Goal: Task Accomplishment & Management: Complete application form

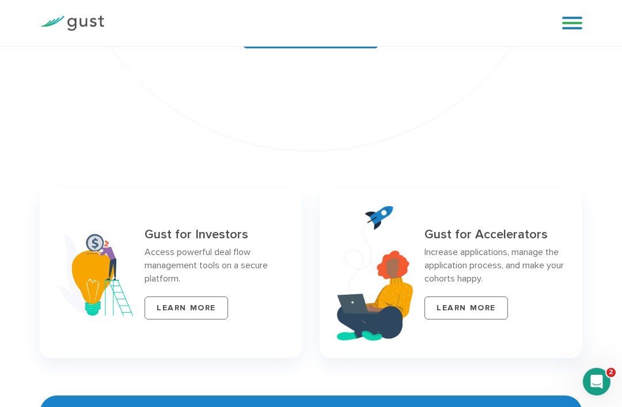
scroll to position [4502, 0]
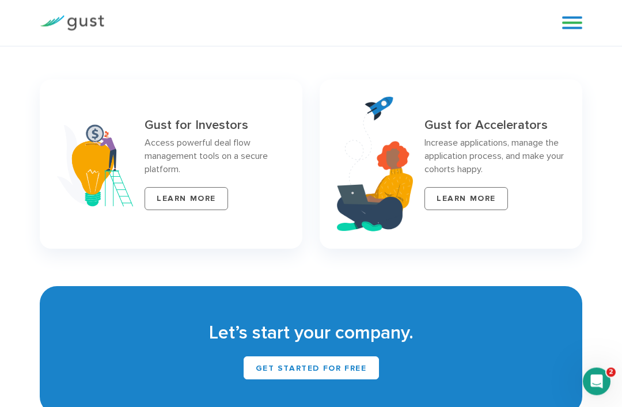
click at [569, 20] on link at bounding box center [572, 22] width 20 height 17
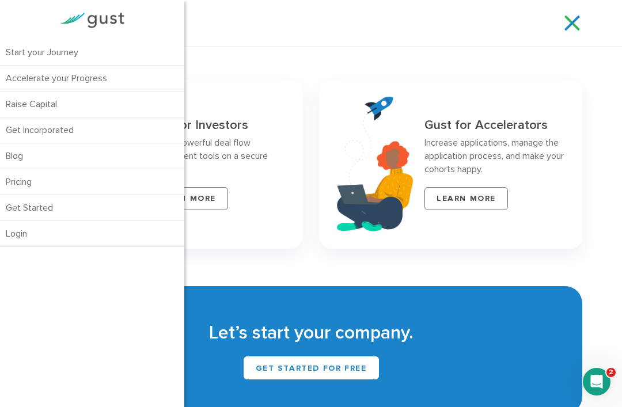
click at [36, 187] on link "Pricing" at bounding box center [92, 181] width 184 height 25
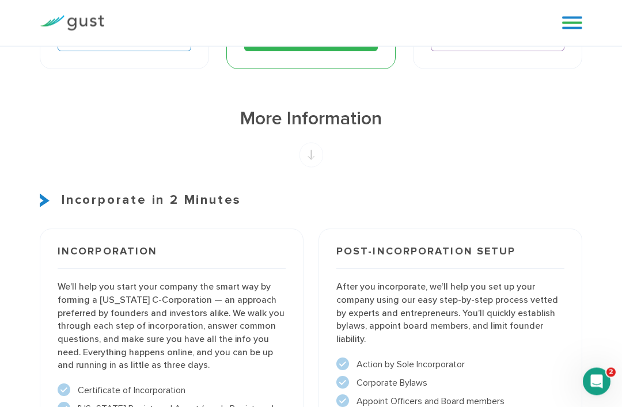
scroll to position [790, 0]
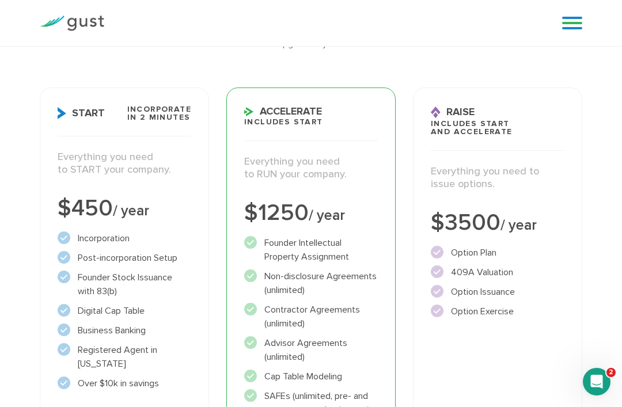
click at [78, 206] on div "$450 / year" at bounding box center [125, 208] width 134 height 23
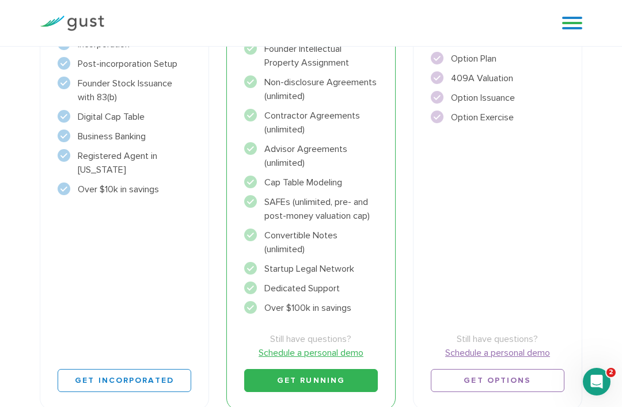
scroll to position [311, 0]
click at [83, 377] on link "Get Incorporated" at bounding box center [125, 381] width 134 height 23
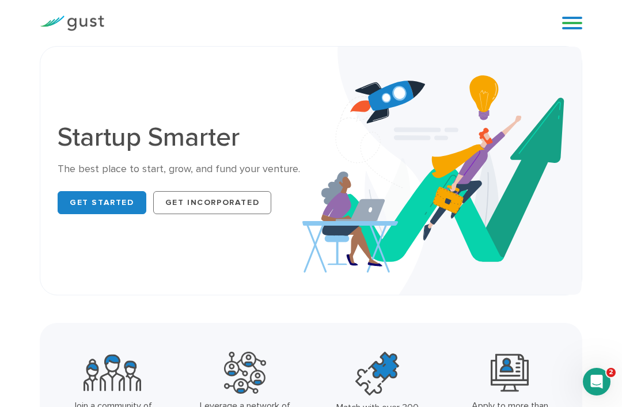
click at [580, 24] on link at bounding box center [572, 22] width 20 height 17
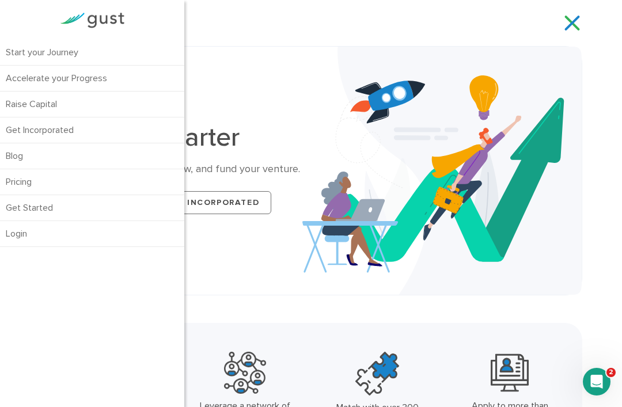
click at [23, 134] on link "Get Incorporated" at bounding box center [92, 130] width 184 height 25
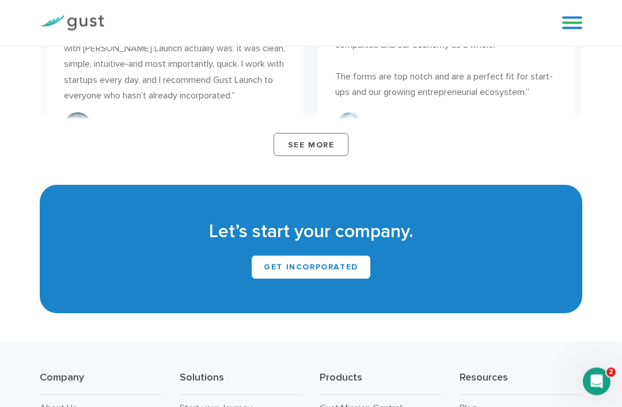
scroll to position [6132, 0]
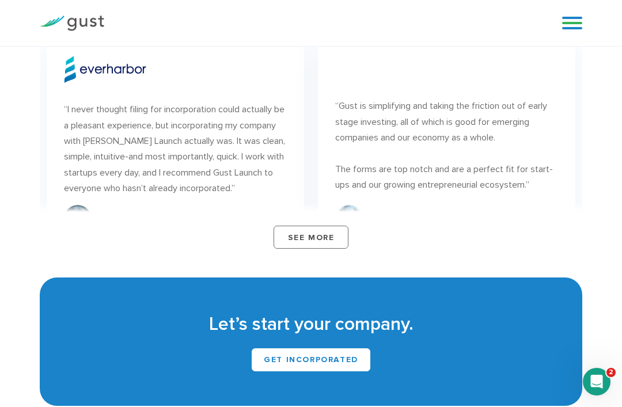
click at [327, 349] on link "Get INCORPORATED" at bounding box center [311, 360] width 119 height 23
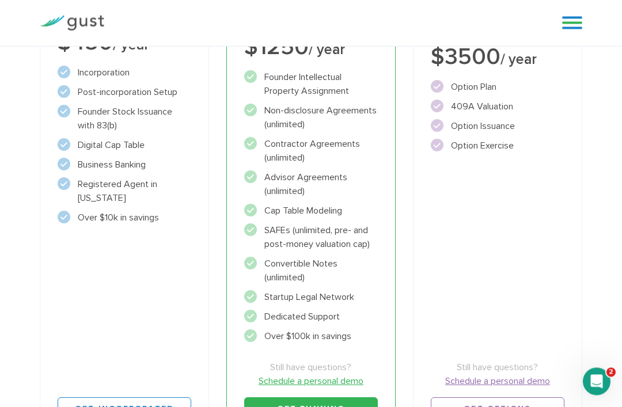
scroll to position [283, 0]
click at [153, 407] on link "Get Incorporated" at bounding box center [125, 409] width 134 height 23
